Goal: Check status: Check status

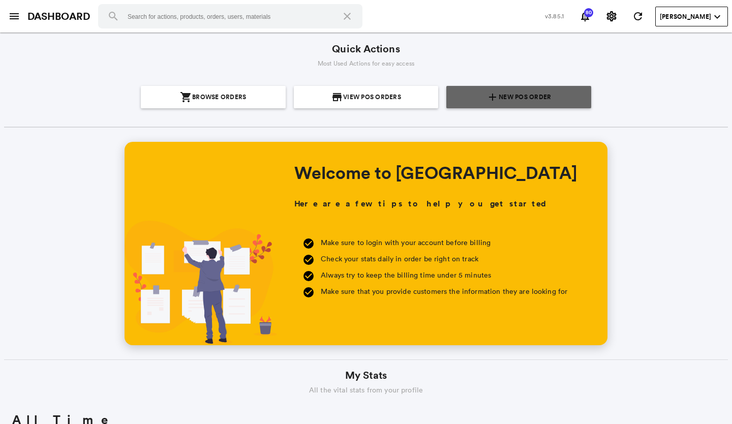
scroll to position [183, 350]
click at [522, 91] on span "New POS Order" at bounding box center [525, 97] width 52 height 22
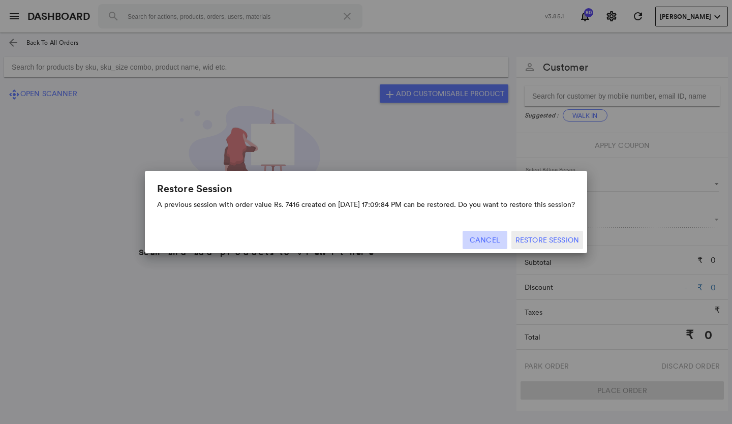
drag, startPoint x: 489, startPoint y: 239, endPoint x: 489, endPoint y: 226, distance: 13.7
click at [489, 238] on button "Cancel" at bounding box center [485, 240] width 45 height 18
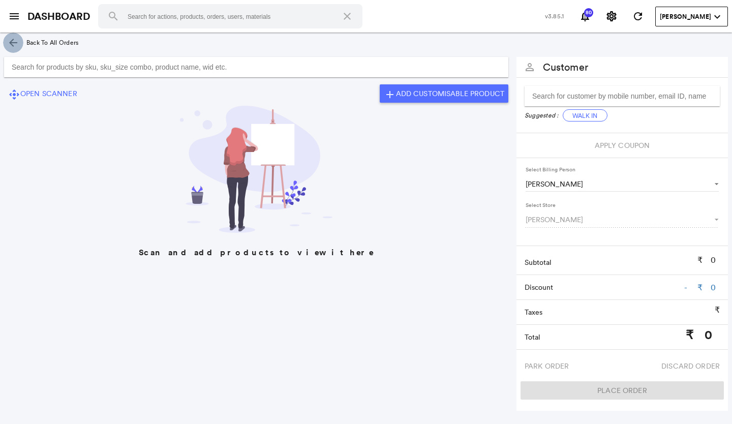
click at [12, 42] on md-icon "arrow_back" at bounding box center [13, 43] width 12 height 12
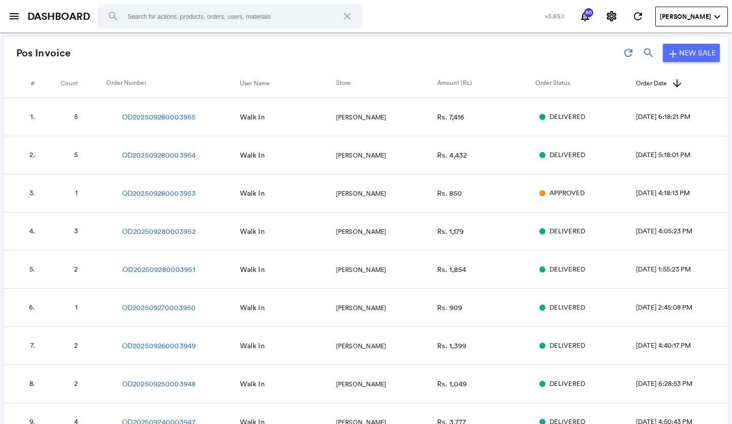
click at [341, 198] on td "[PERSON_NAME]" at bounding box center [386, 193] width 101 height 38
click at [558, 195] on span "APPROVED" at bounding box center [566, 194] width 35 height 10
click at [437, 194] on span "Rs. 850" at bounding box center [449, 193] width 25 height 9
click at [188, 190] on link "OD202509280003953" at bounding box center [159, 193] width 74 height 10
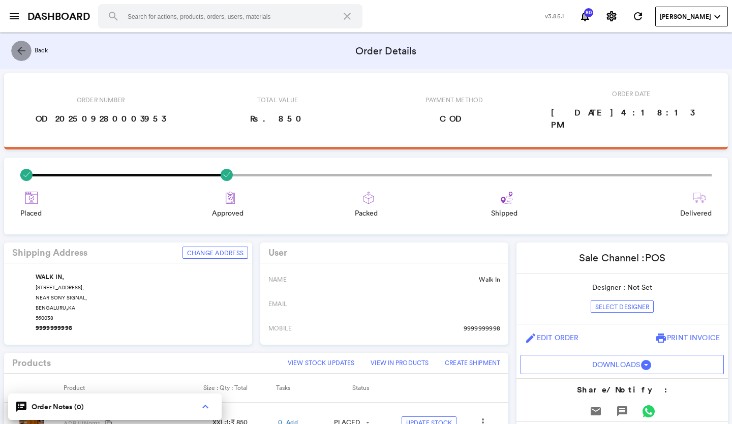
click at [24, 50] on md-icon "arrow_back" at bounding box center [21, 51] width 12 height 12
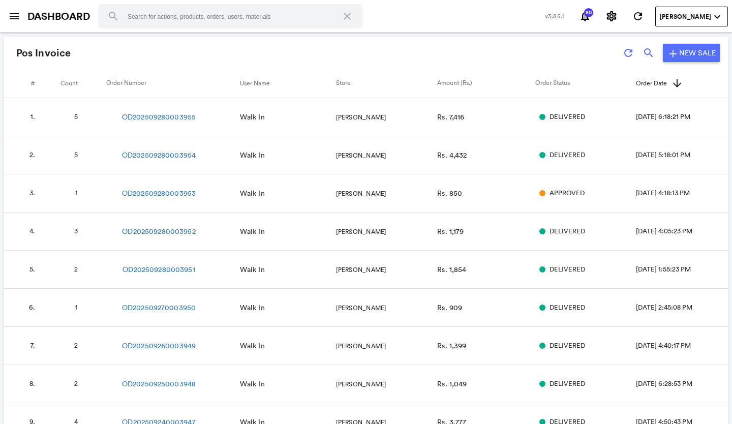
click at [535, 196] on div "APPROVED" at bounding box center [571, 194] width 73 height 10
click at [549, 192] on span "APPROVED" at bounding box center [566, 194] width 35 height 10
click at [535, 190] on div "APPROVED" at bounding box center [571, 194] width 73 height 10
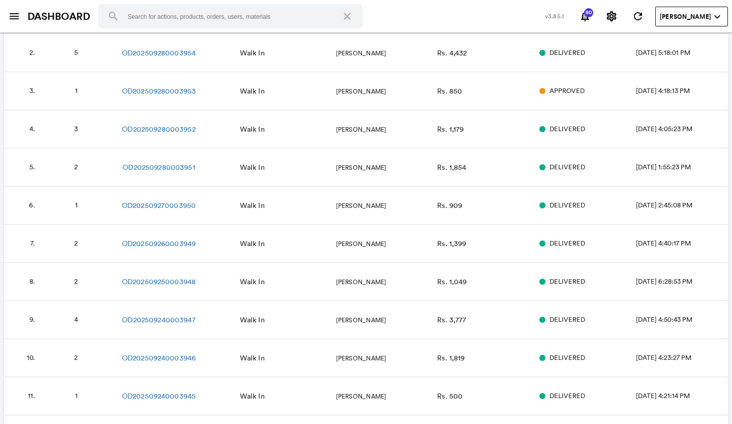
scroll to position [102, 0]
click at [186, 129] on link "OD202509280003952" at bounding box center [158, 130] width 73 height 10
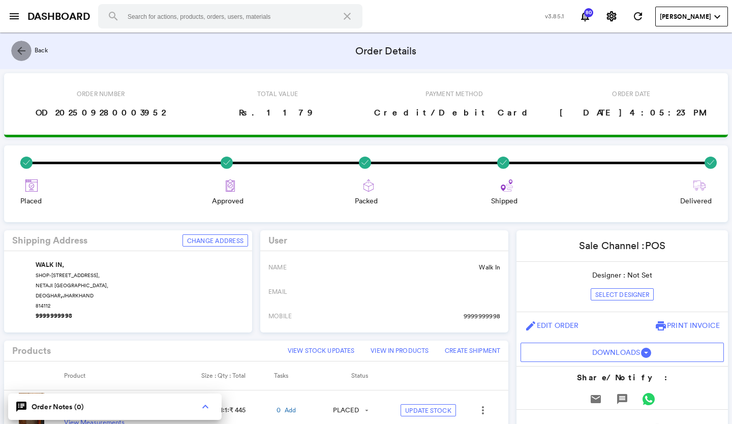
click at [20, 48] on md-icon "arrow_back" at bounding box center [21, 51] width 12 height 12
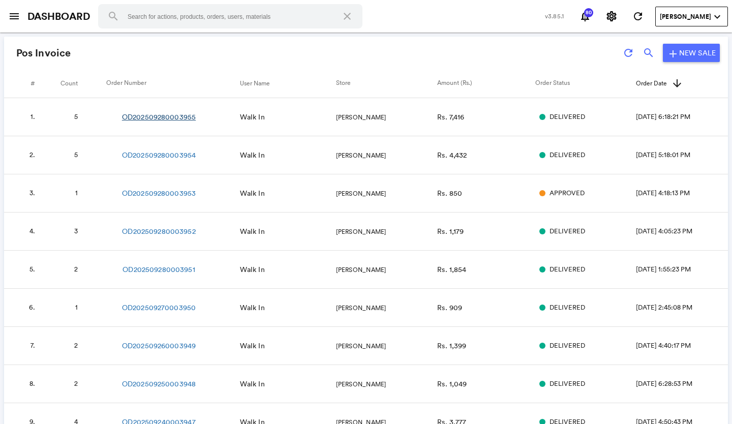
click at [177, 113] on link "OD202509280003955" at bounding box center [159, 117] width 74 height 10
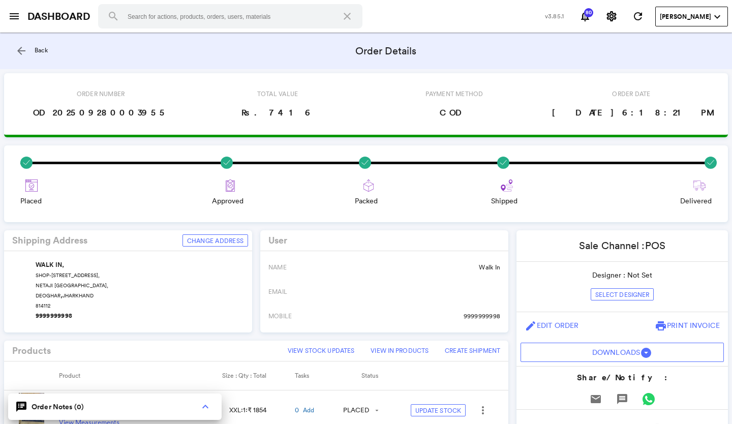
click at [21, 49] on md-icon "arrow_back" at bounding box center [21, 51] width 12 height 12
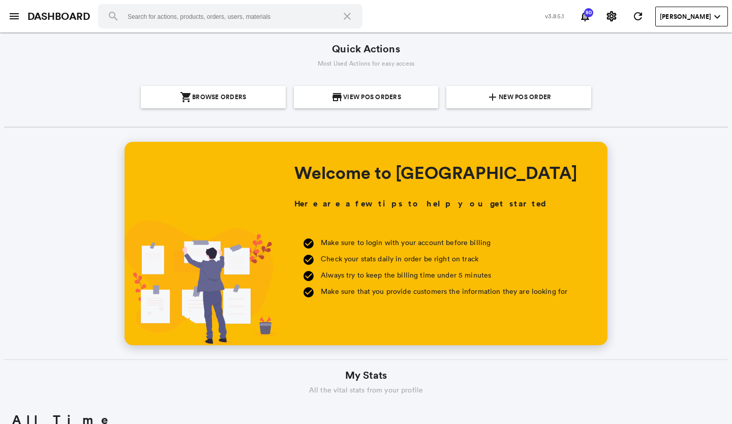
scroll to position [183, 350]
click at [537, 93] on span "New POS Order" at bounding box center [525, 97] width 52 height 22
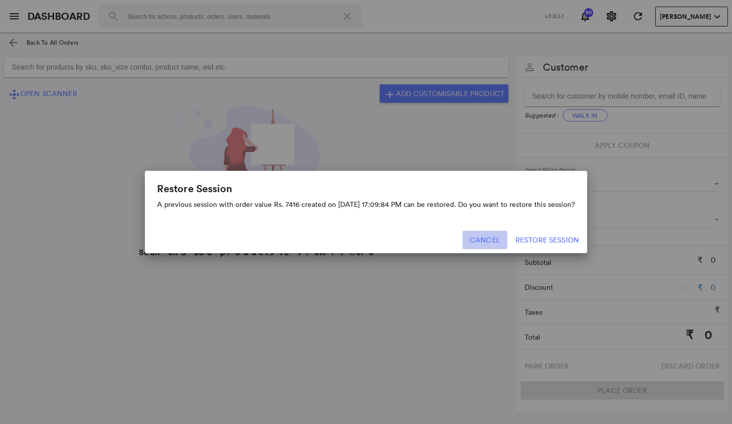
click at [498, 234] on button "Cancel" at bounding box center [485, 240] width 45 height 18
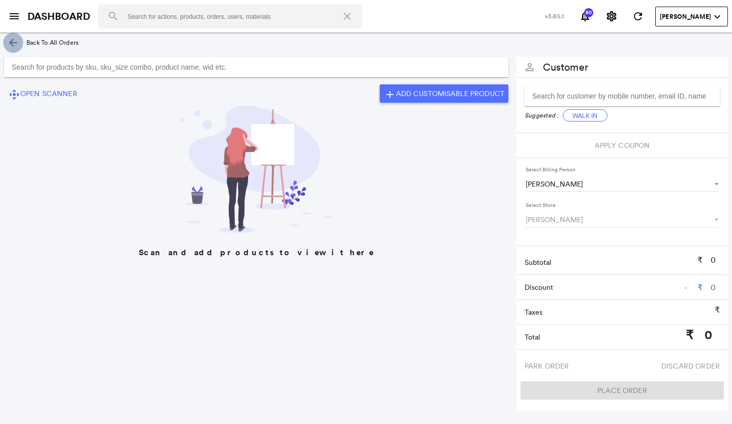
click at [10, 41] on md-icon "arrow_back" at bounding box center [13, 43] width 12 height 12
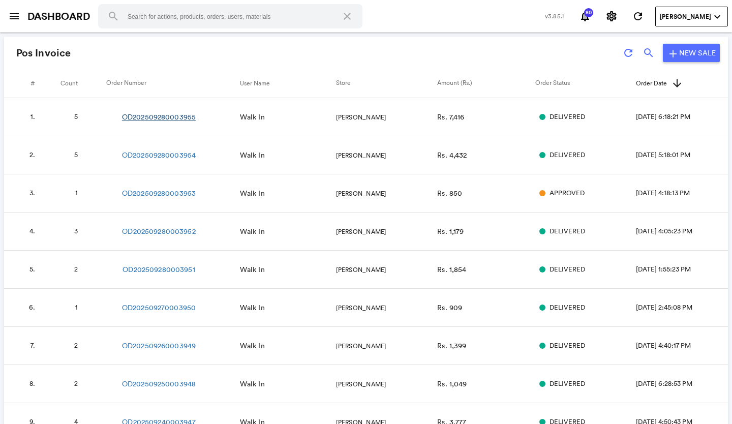
click at [170, 118] on link "OD202509280003955" at bounding box center [159, 117] width 74 height 10
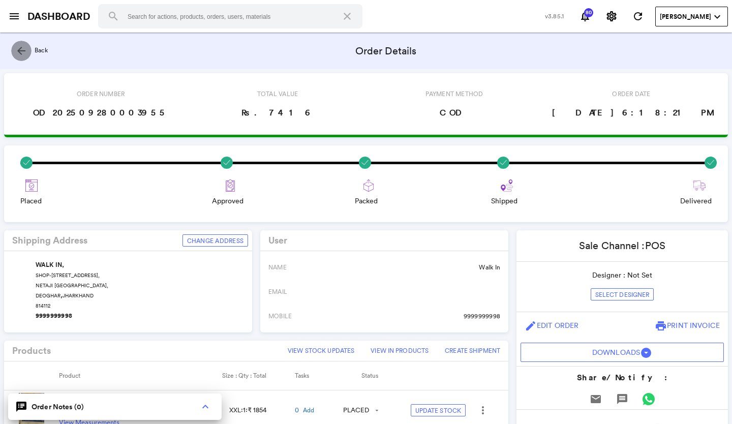
click at [16, 51] on md-icon "arrow_back" at bounding box center [21, 51] width 12 height 12
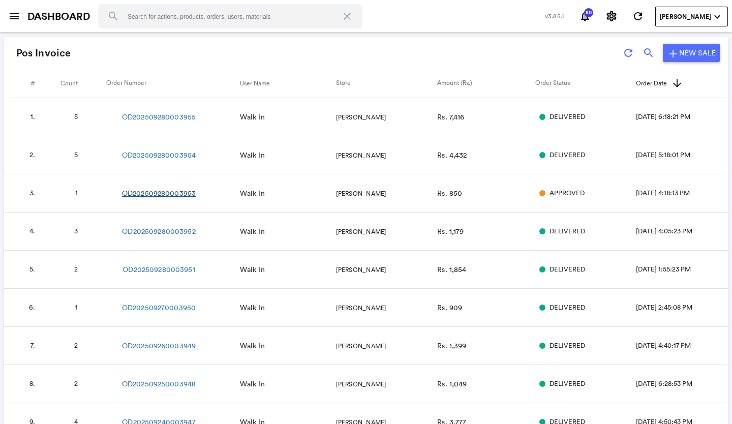
click at [181, 191] on link "OD202509280003953" at bounding box center [159, 193] width 74 height 10
